Goal: Information Seeking & Learning: Learn about a topic

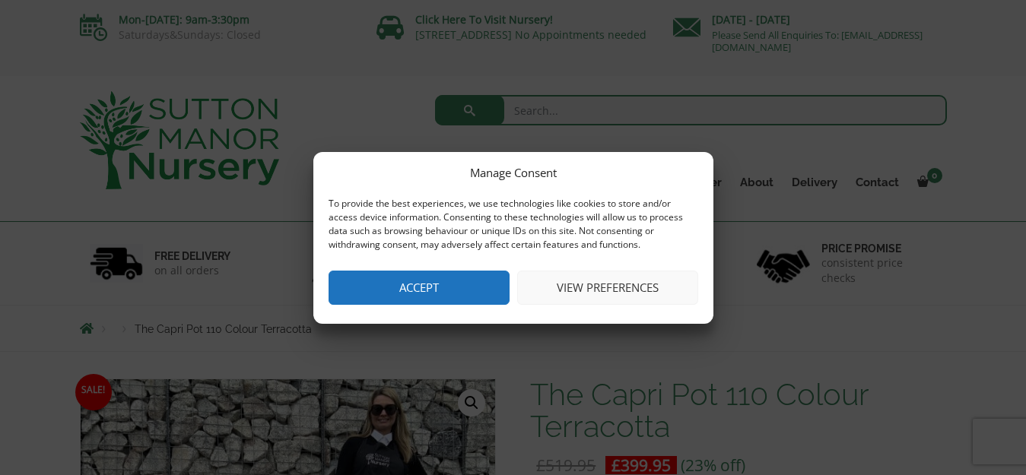
click at [491, 280] on button "Accept" at bounding box center [419, 288] width 181 height 34
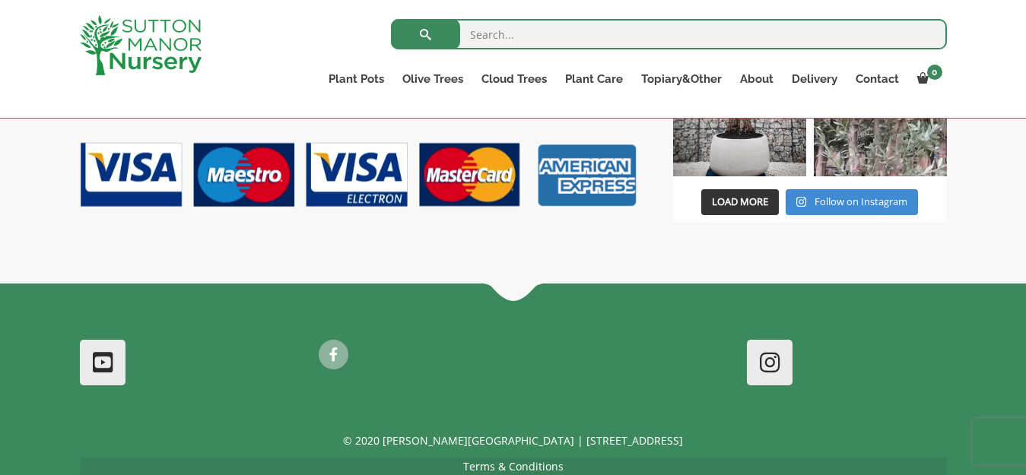
scroll to position [2179, 0]
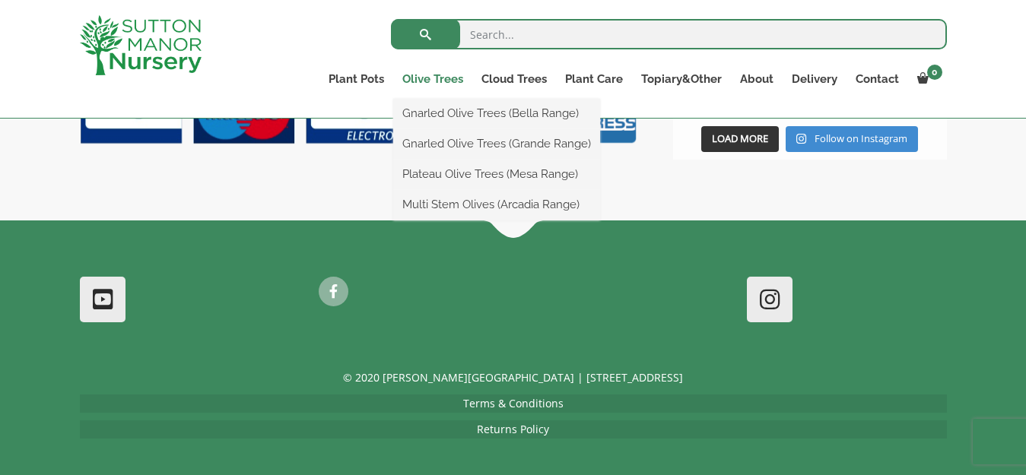
click at [443, 82] on link "Olive Trees" at bounding box center [432, 78] width 79 height 21
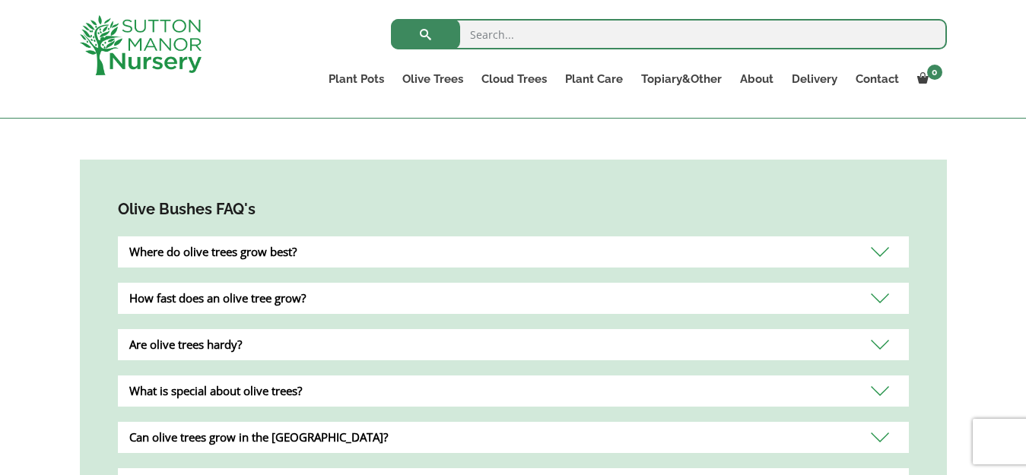
scroll to position [1313, 0]
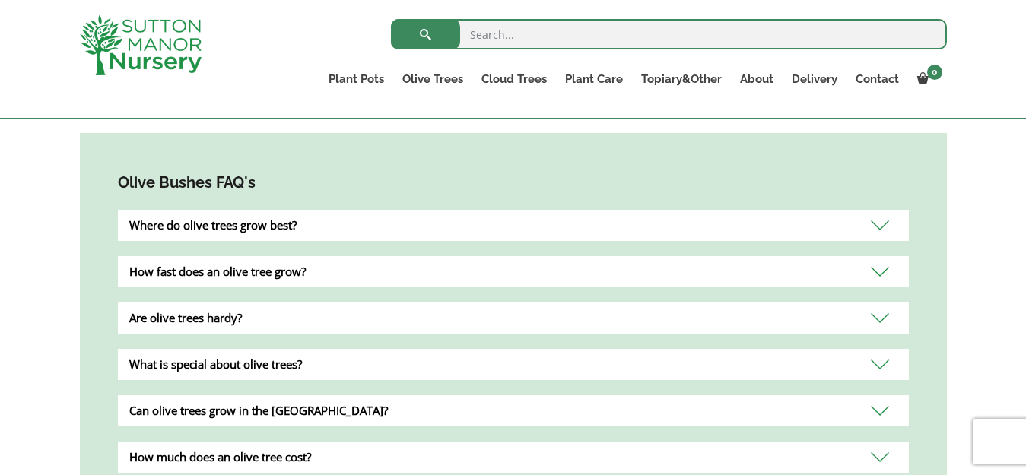
click at [877, 303] on div "Are olive trees hardy?" at bounding box center [513, 318] width 791 height 31
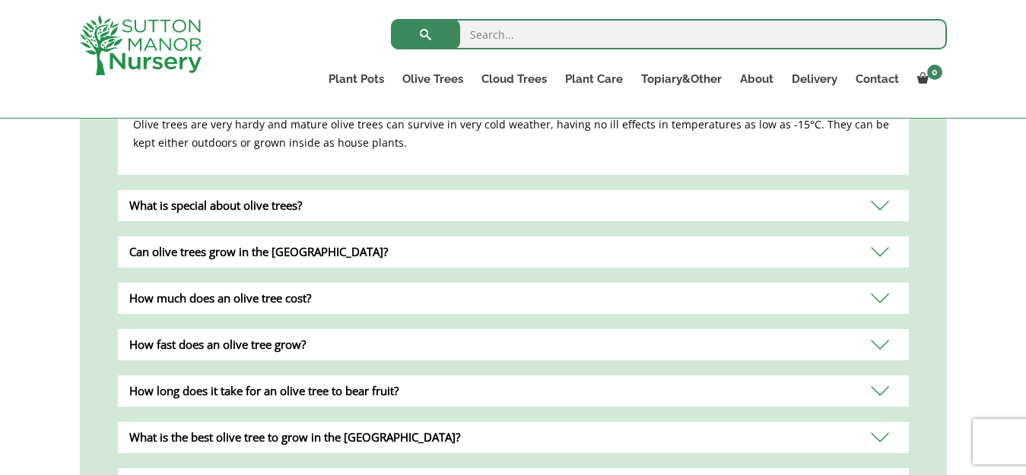
scroll to position [1618, 0]
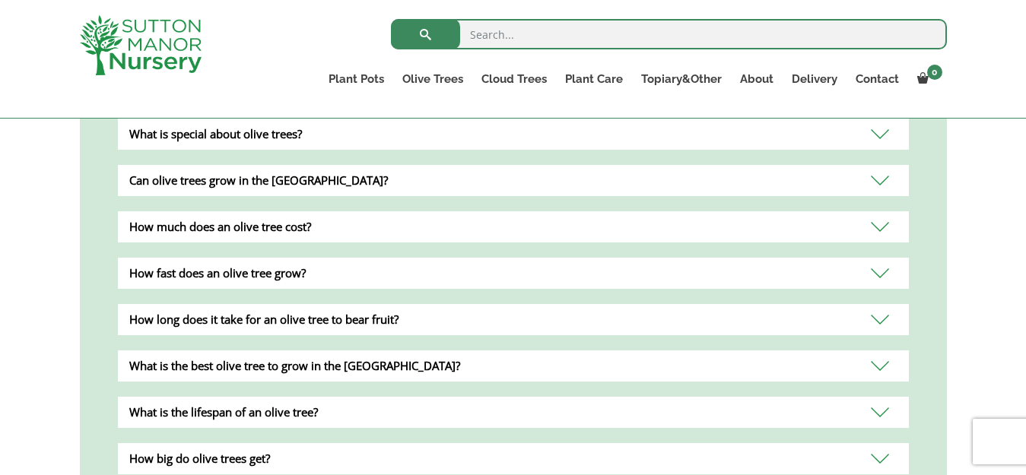
click at [874, 351] on div "What is the best olive tree to grow in the [GEOGRAPHIC_DATA]?" at bounding box center [513, 366] width 791 height 31
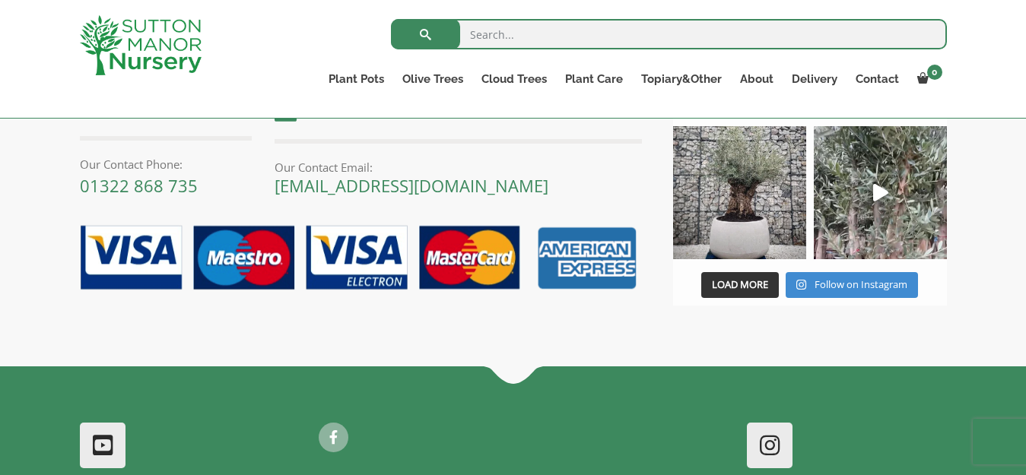
scroll to position [2496, 0]
